Goal: Task Accomplishment & Management: Use online tool/utility

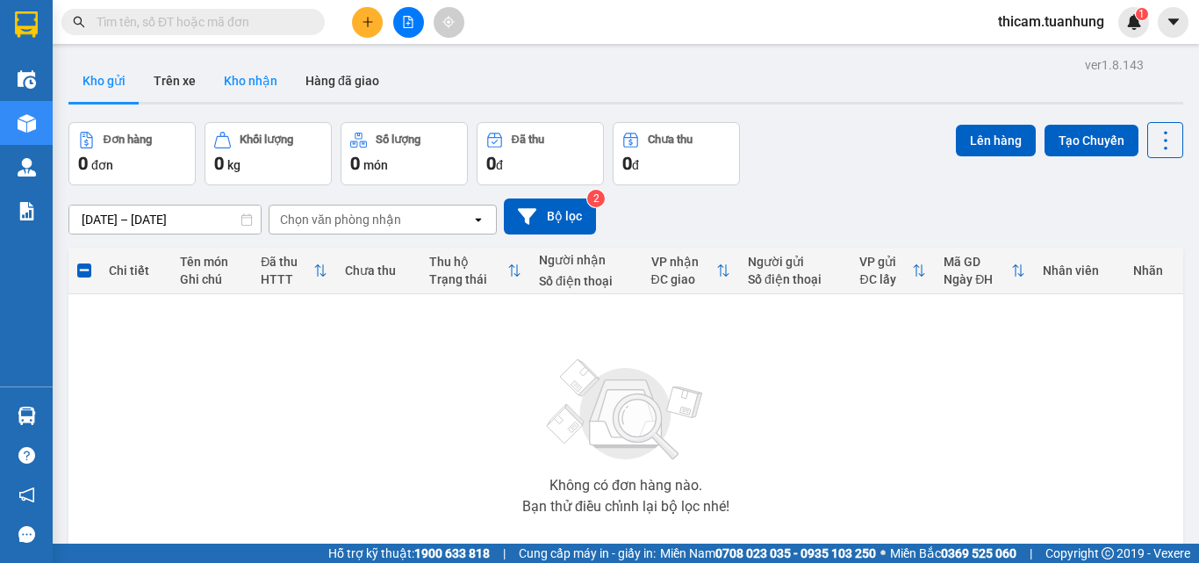
click at [262, 76] on button "Kho nhận" at bounding box center [251, 81] width 82 height 42
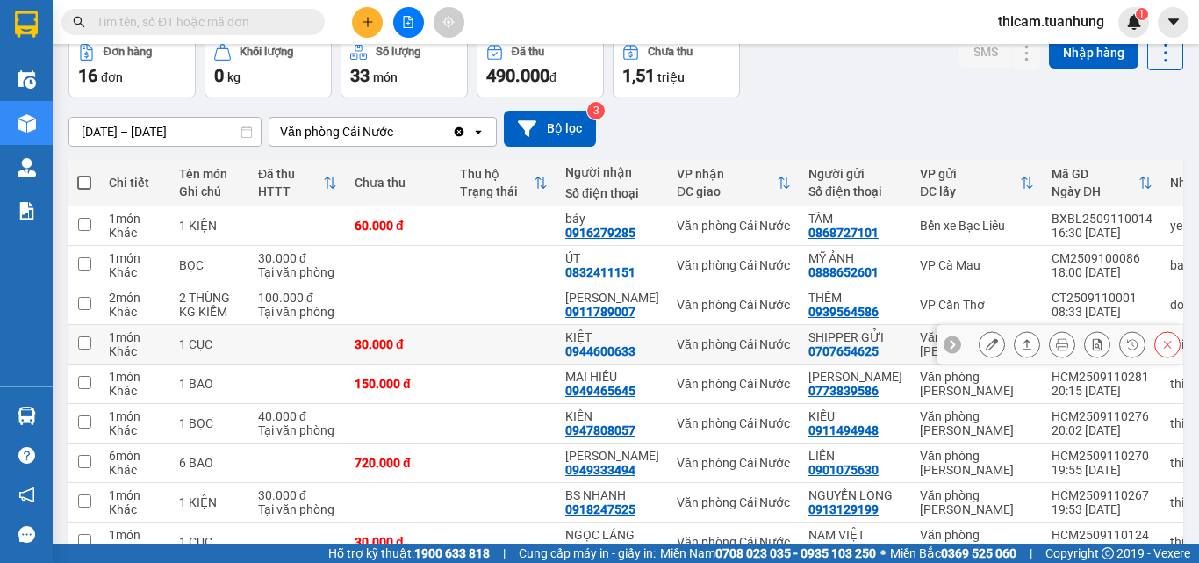
scroll to position [253, 0]
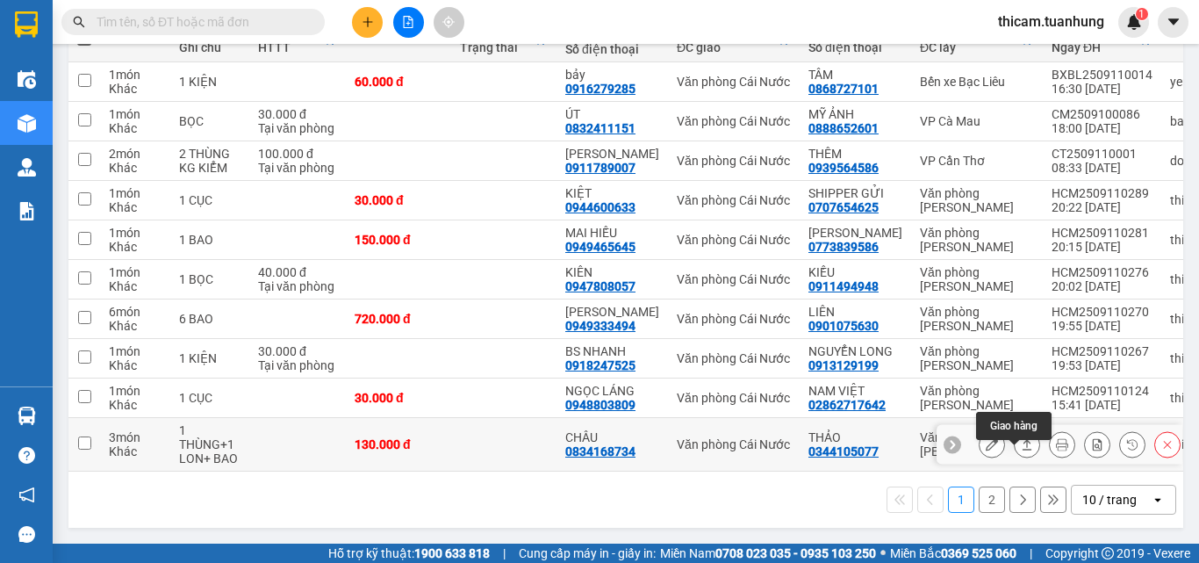
click at [1021, 438] on icon at bounding box center [1027, 444] width 12 height 12
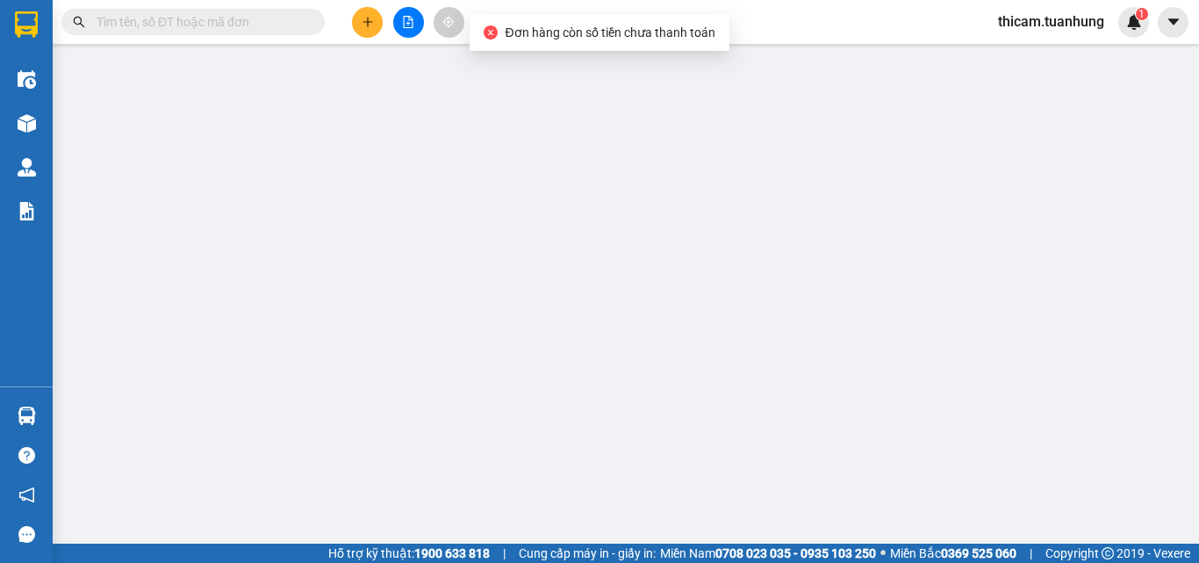
type input "0344105077"
type input "THẢO"
type input "0834168734"
type input "CHÂU"
type input "130.000"
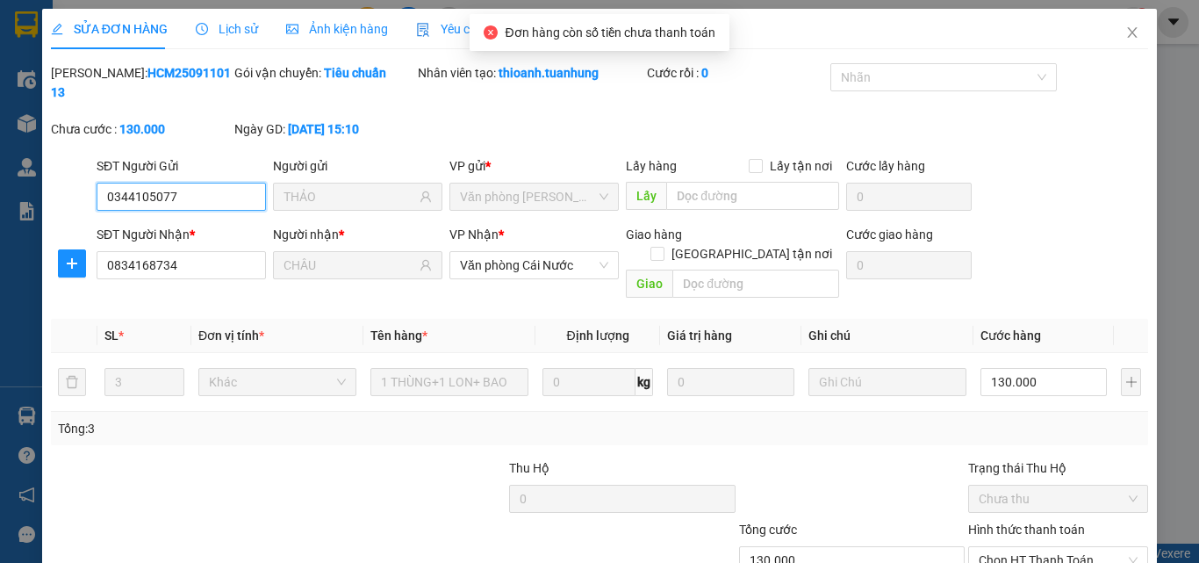
scroll to position [90, 0]
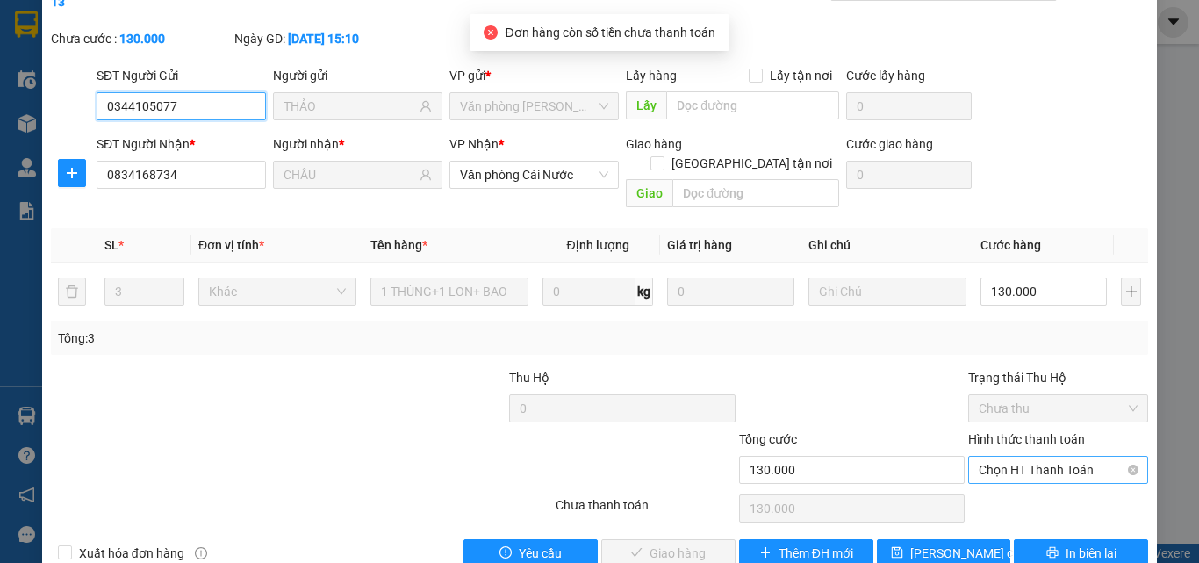
click at [1001, 456] on span "Chọn HT Thanh Toán" at bounding box center [1058, 469] width 159 height 26
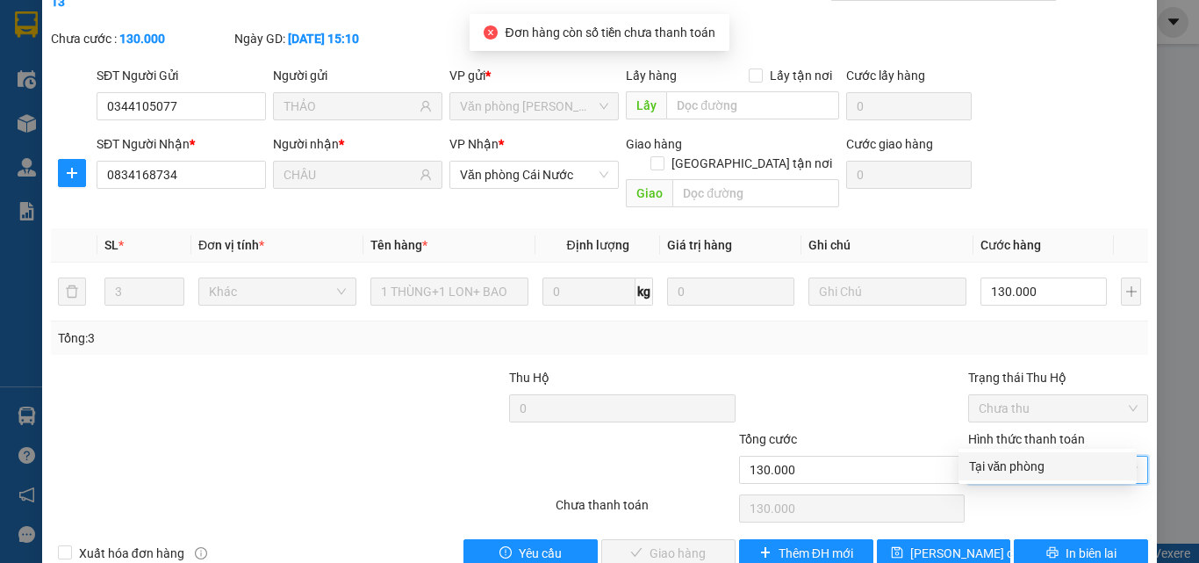
click at [977, 456] on div "Tại văn phòng" at bounding box center [1047, 465] width 157 height 19
type input "0"
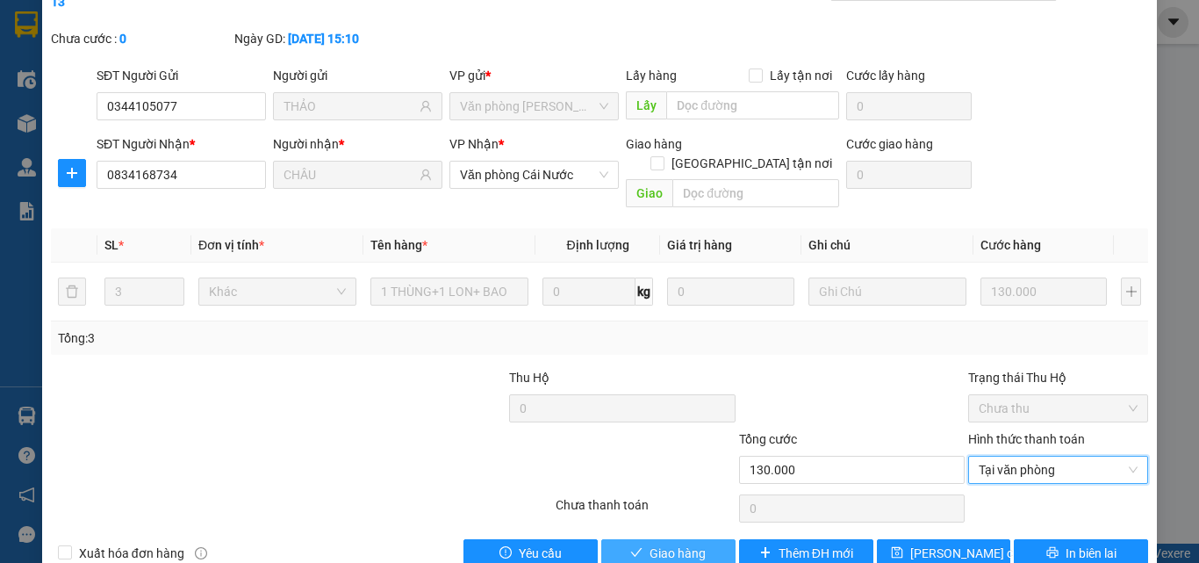
click at [671, 543] on span "Giao hàng" at bounding box center [678, 552] width 56 height 19
